Goal: Transaction & Acquisition: Register for event/course

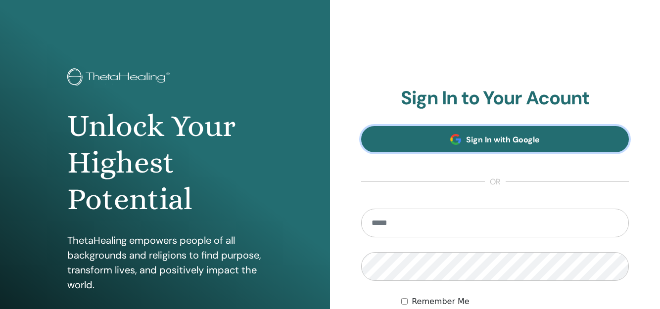
click at [407, 133] on link "Sign In with Google" at bounding box center [495, 139] width 268 height 26
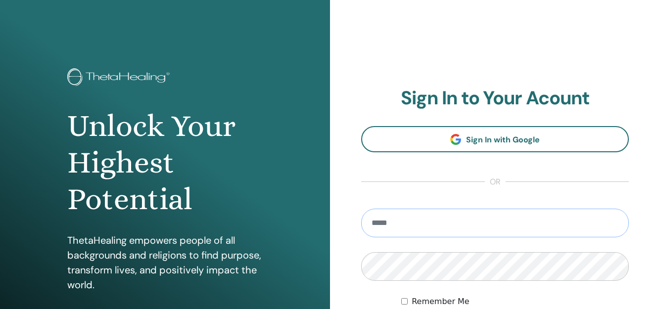
click at [424, 222] on input "email" at bounding box center [495, 223] width 268 height 29
type input "**********"
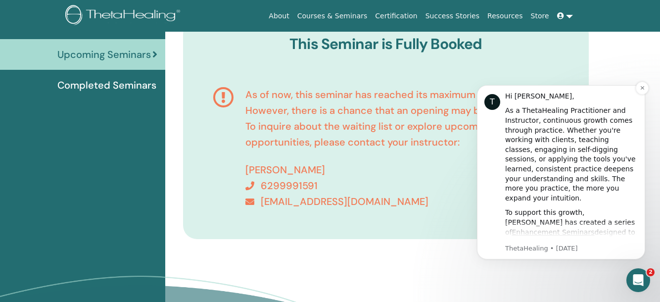
scroll to position [123, 0]
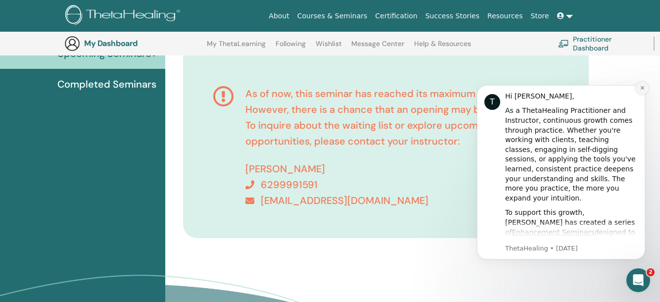
click at [645, 82] on button "Dismiss notification" at bounding box center [642, 88] width 13 height 13
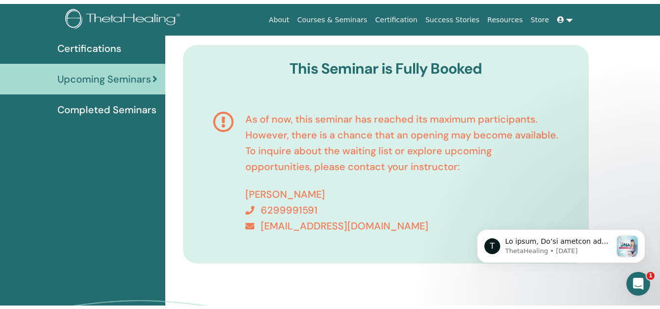
scroll to position [0, 0]
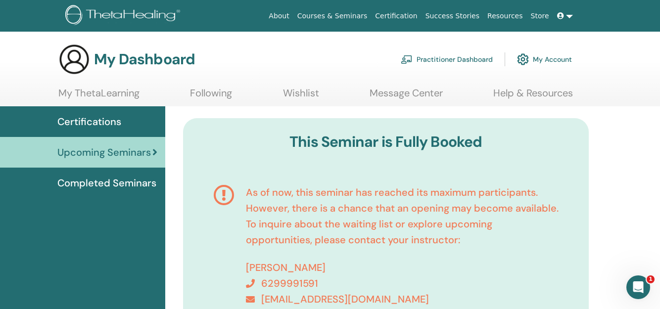
scroll to position [50, 0]
